Goal: Find specific page/section: Find specific page/section

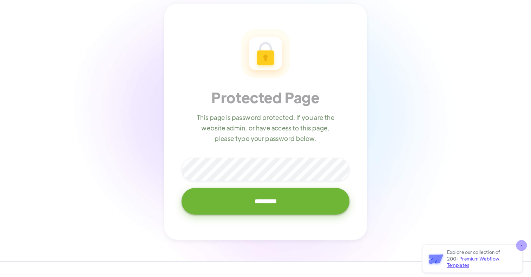
scroll to position [79, 0]
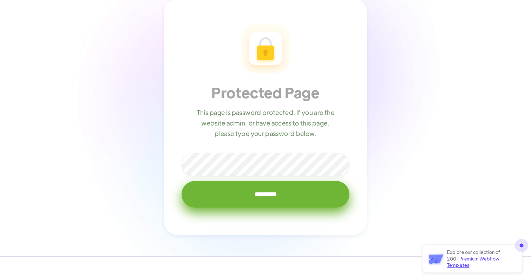
click at [247, 197] on input "*********" at bounding box center [266, 194] width 168 height 27
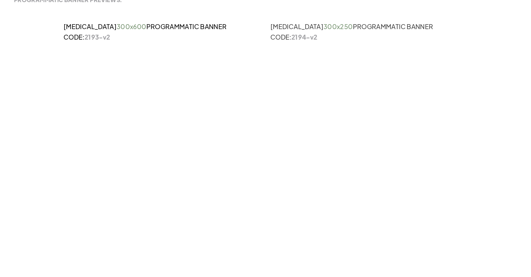
scroll to position [59, 0]
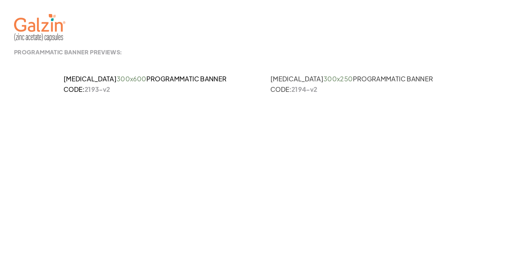
drag, startPoint x: 421, startPoint y: 179, endPoint x: 459, endPoint y: 263, distance: 92.4
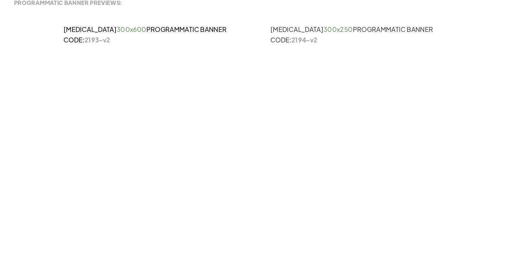
scroll to position [59, 0]
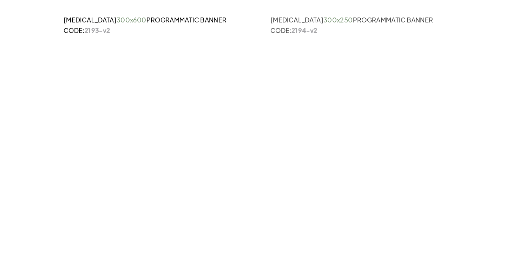
click at [187, 119] on link at bounding box center [160, 158] width 105 height 211
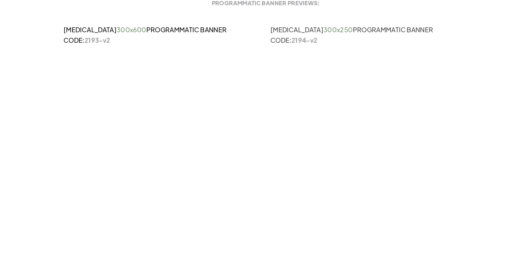
scroll to position [66, 0]
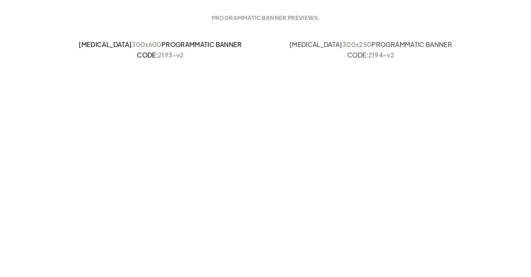
scroll to position [35, 0]
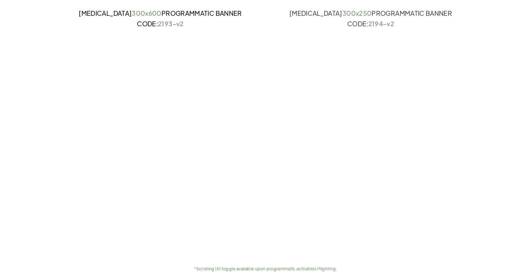
scroll to position [32, 0]
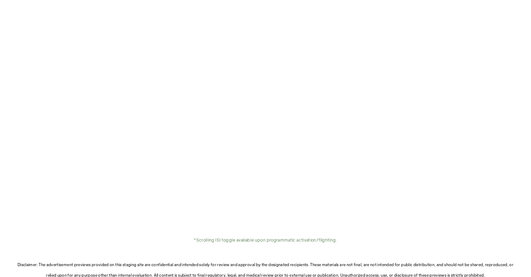
scroll to position [85, 0]
